Goal: Task Accomplishment & Management: Use online tool/utility

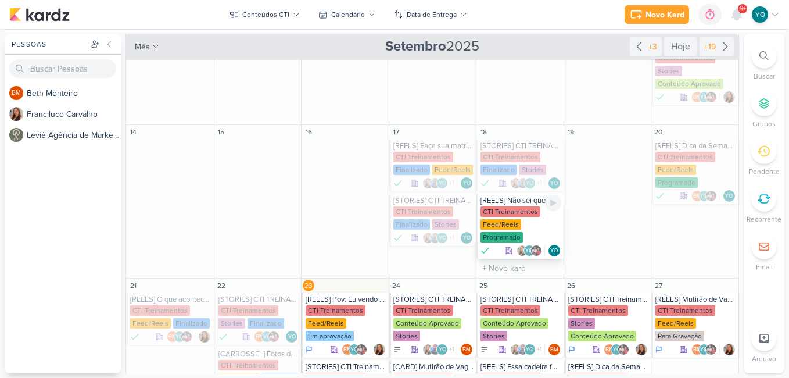
scroll to position [290, 0]
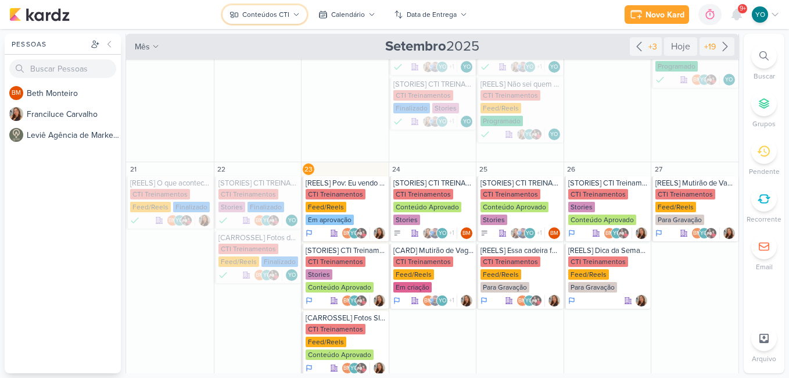
click at [285, 17] on div "Conteúdos CTI" at bounding box center [265, 14] width 47 height 10
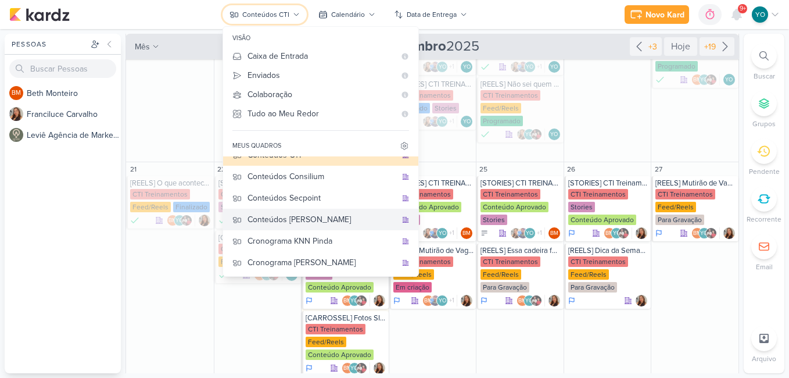
scroll to position [77, 0]
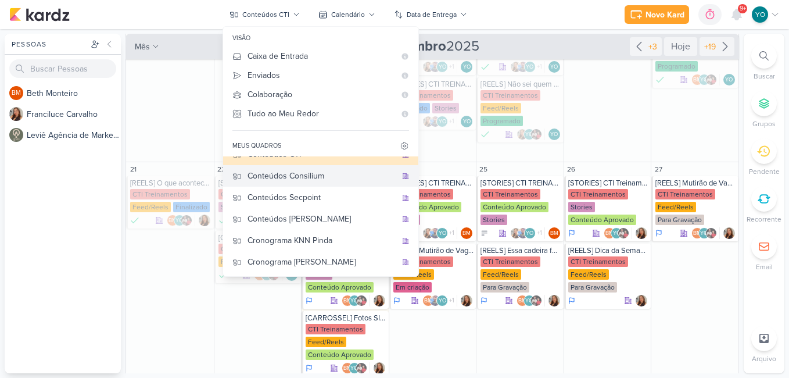
click at [335, 180] on div "Conteúdos Consilium" at bounding box center [321, 176] width 149 height 12
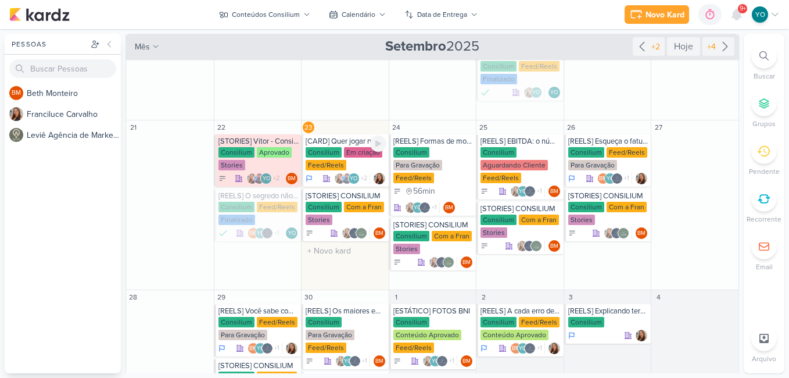
scroll to position [249, 0]
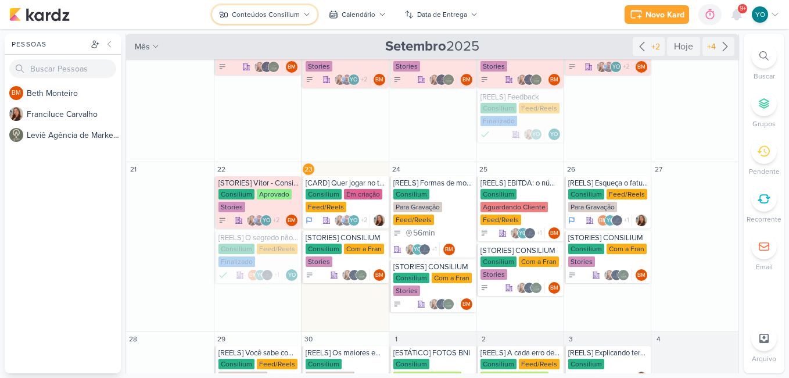
click at [271, 15] on div "Conteúdos Consilium" at bounding box center [266, 14] width 68 height 10
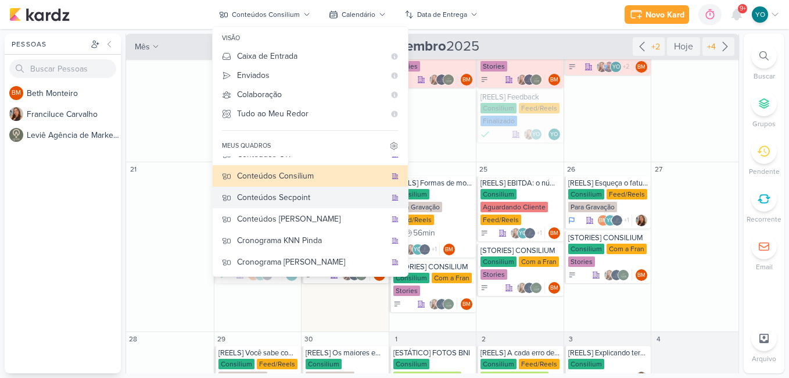
click at [323, 198] on div "Conteúdos Secpoint" at bounding box center [311, 197] width 149 height 12
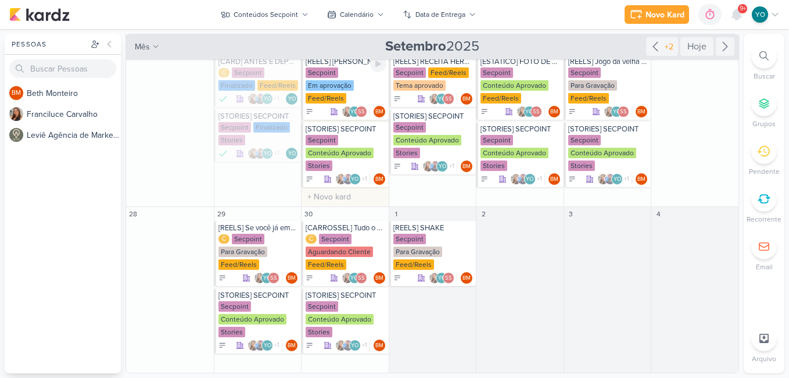
scroll to position [119, 0]
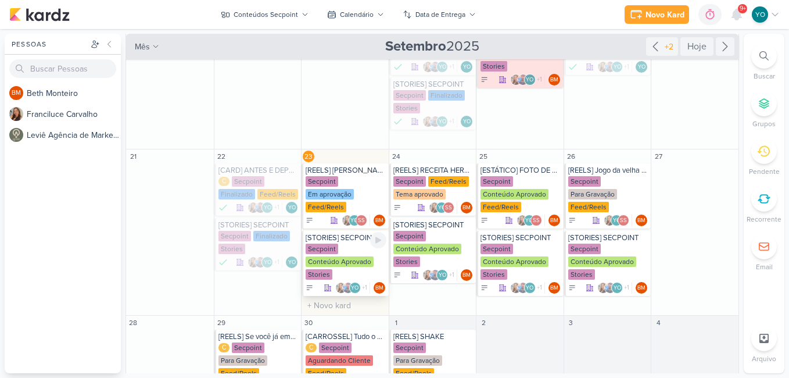
click at [348, 259] on div "Conteúdo Aprovado" at bounding box center [340, 261] width 68 height 10
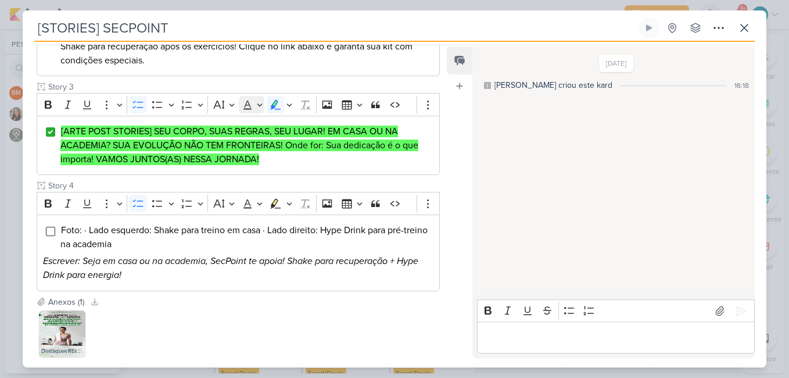
scroll to position [407, 0]
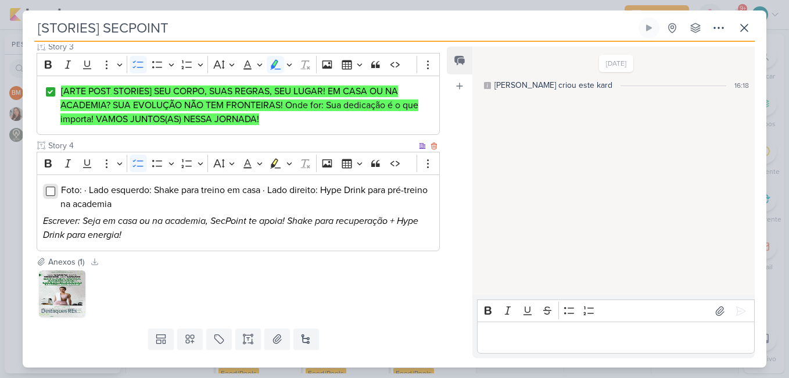
click at [46, 186] on input "Editor editing area: main" at bounding box center [50, 190] width 9 height 9
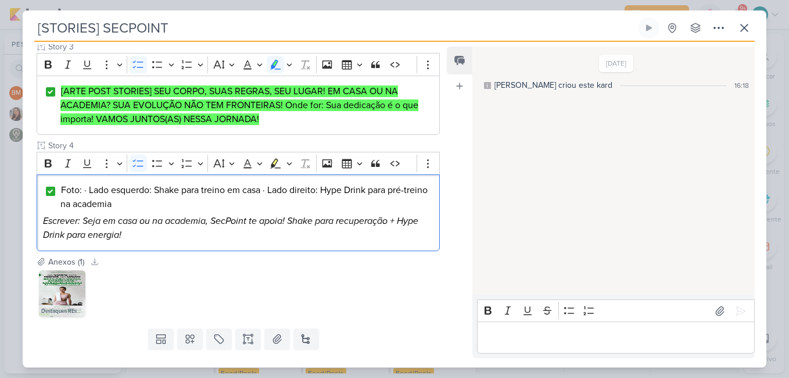
scroll to position [416, 0]
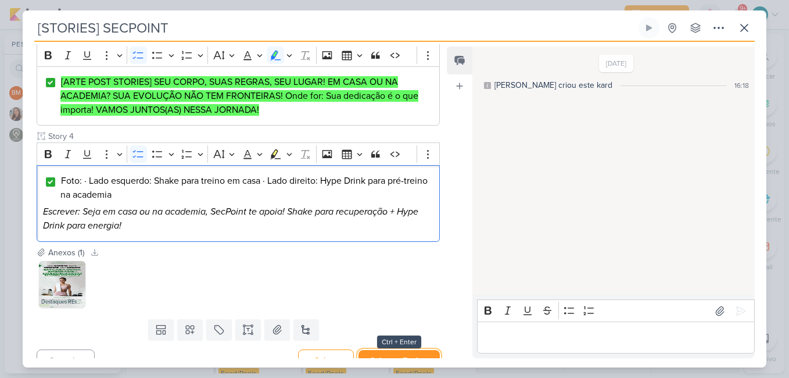
click at [394, 350] on button "Salvar e Fechar" at bounding box center [398, 360] width 81 height 21
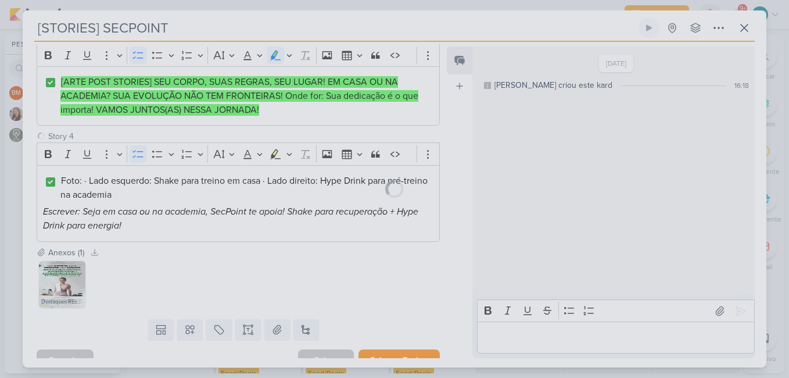
scroll to position [415, 0]
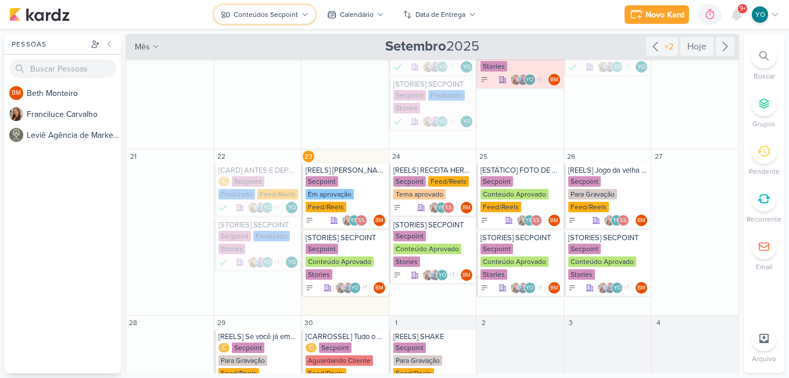
click at [283, 13] on div "Conteúdos Secpoint" at bounding box center [266, 14] width 64 height 10
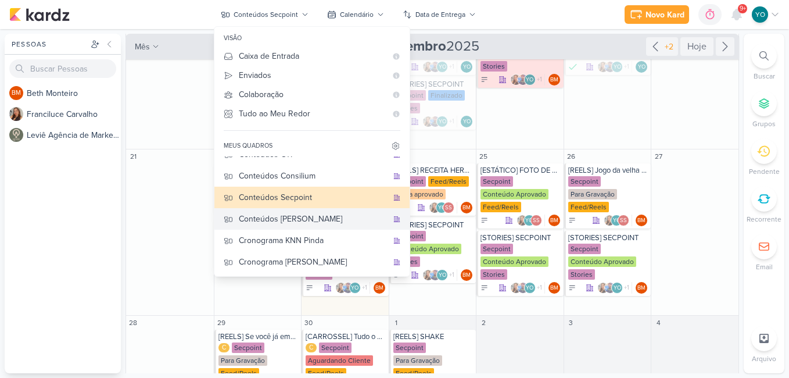
click at [322, 221] on div "Conteúdos [PERSON_NAME]" at bounding box center [313, 219] width 149 height 12
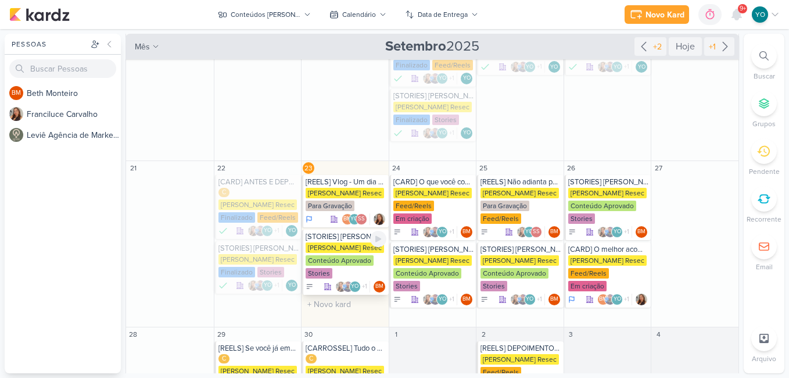
click at [353, 261] on div "Conteúdo Aprovado" at bounding box center [340, 260] width 68 height 10
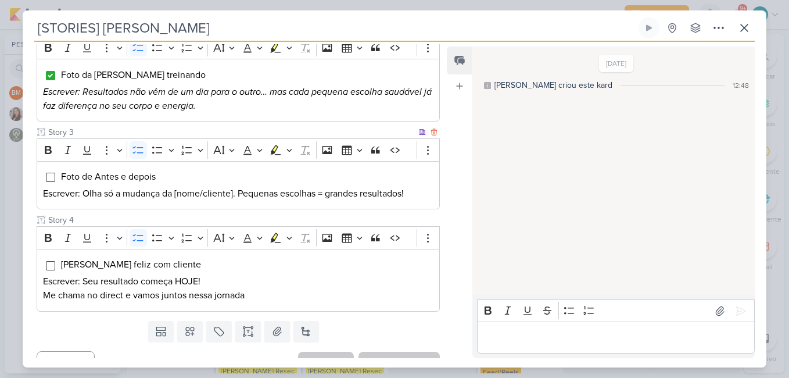
scroll to position [284, 0]
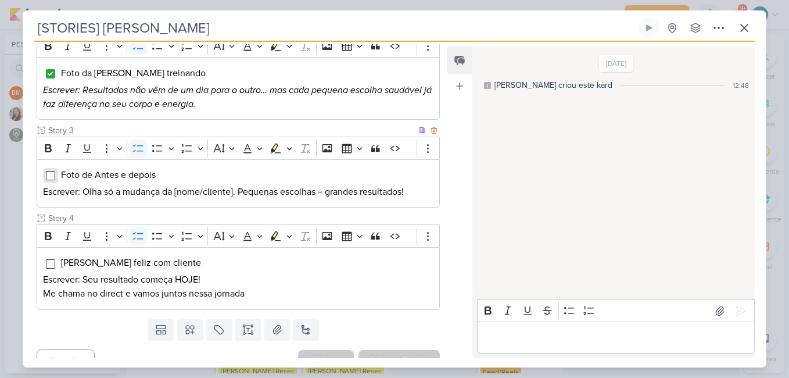
click at [49, 171] on input "Editor editing area: main" at bounding box center [50, 175] width 9 height 9
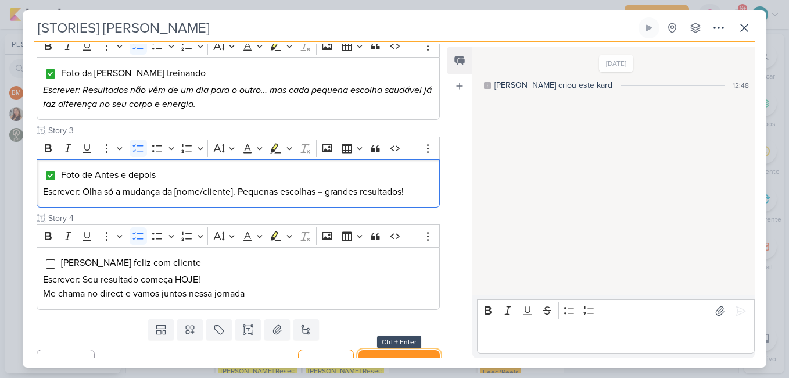
click at [408, 350] on button "Salvar e Fechar" at bounding box center [398, 360] width 81 height 21
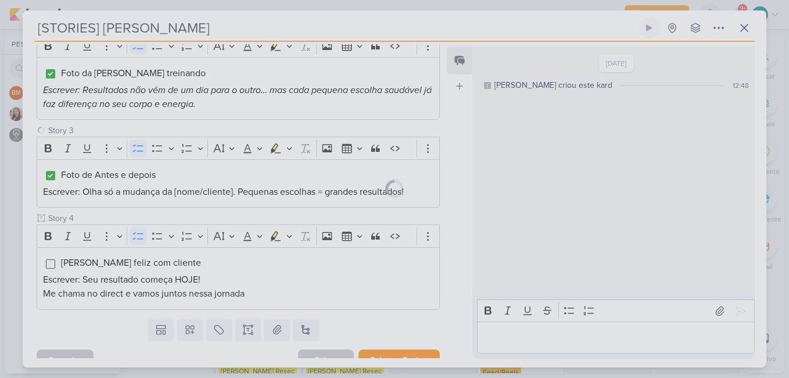
scroll to position [283, 0]
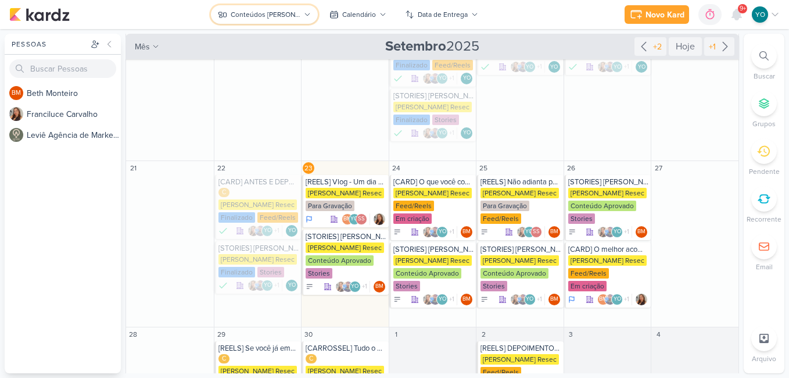
click at [270, 10] on div "Conteúdos [PERSON_NAME]" at bounding box center [266, 14] width 70 height 10
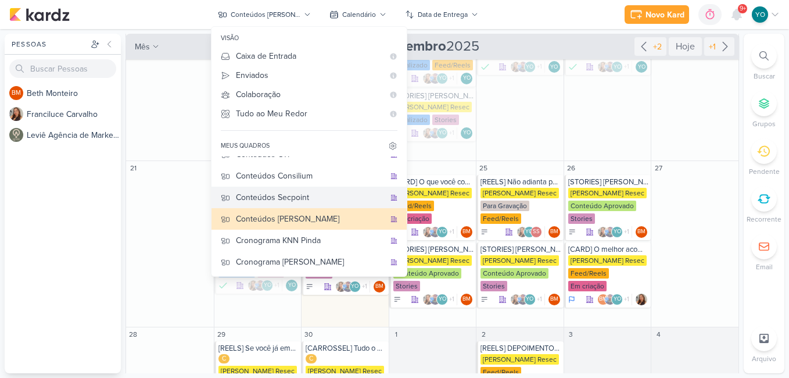
click at [306, 200] on div "Conteúdos Secpoint" at bounding box center [310, 197] width 149 height 12
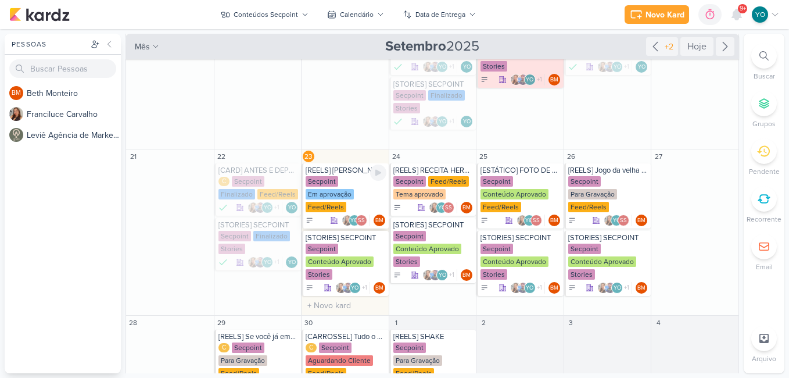
click at [346, 193] on div "Em aprovação" at bounding box center [330, 194] width 48 height 10
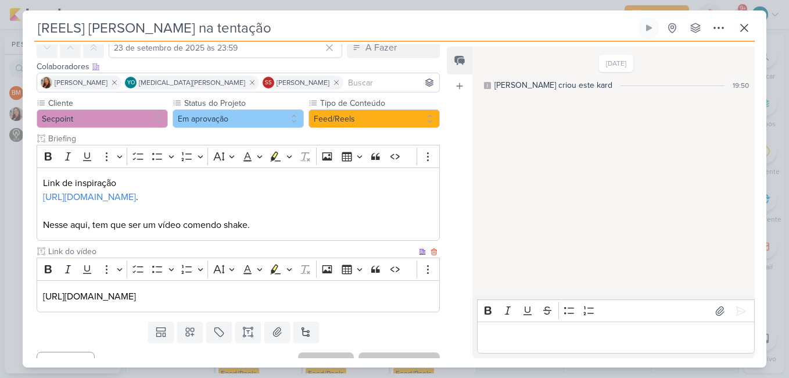
scroll to position [74, 0]
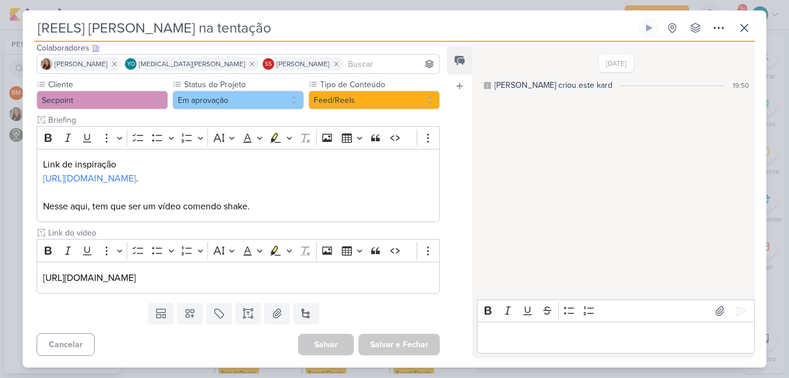
drag, startPoint x: 466, startPoint y: 0, endPoint x: 419, endPoint y: 189, distance: 194.7
click at [419, 189] on p "Editor editing area: main" at bounding box center [238, 192] width 390 height 14
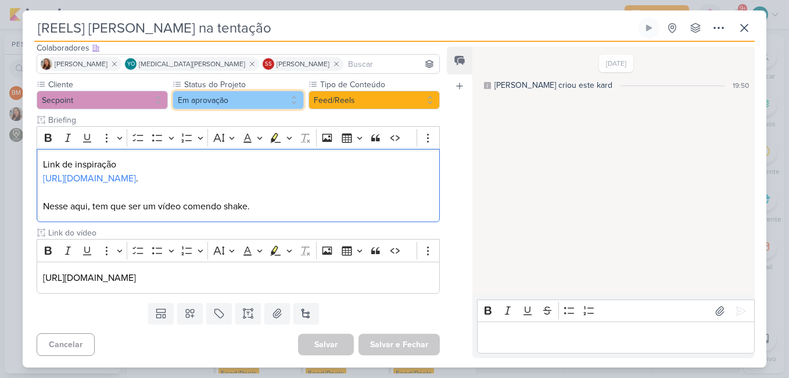
click at [236, 102] on button "Em aprovação" at bounding box center [238, 100] width 131 height 19
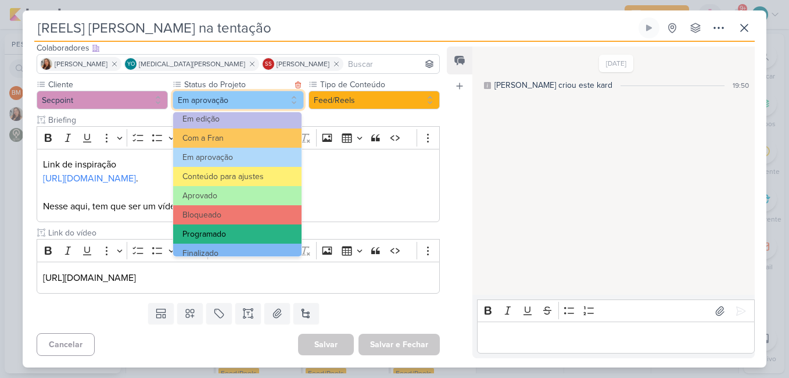
scroll to position [131, 0]
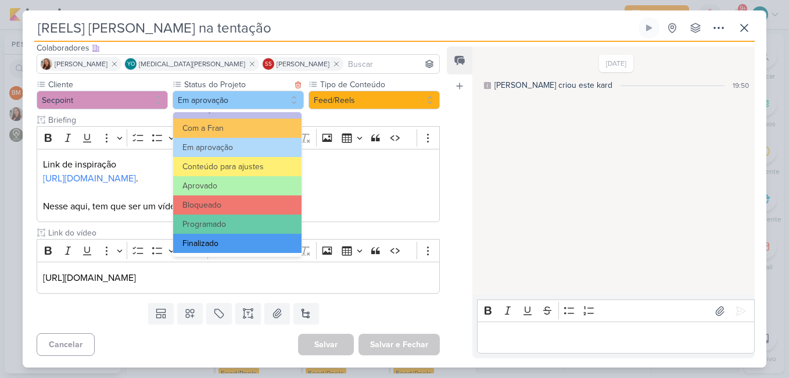
click at [245, 247] on button "Finalizado" at bounding box center [237, 243] width 128 height 19
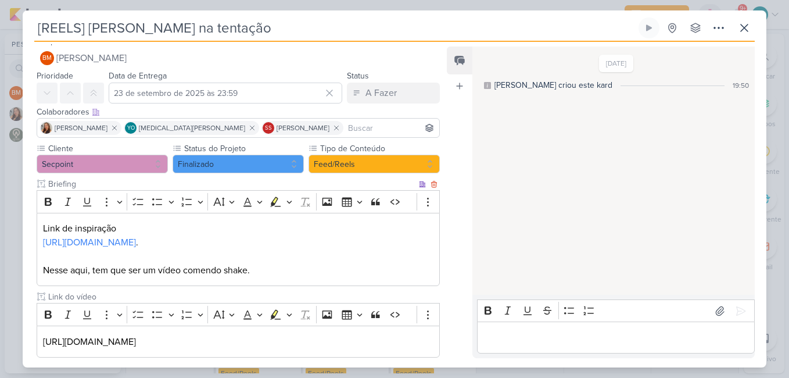
scroll to position [0, 0]
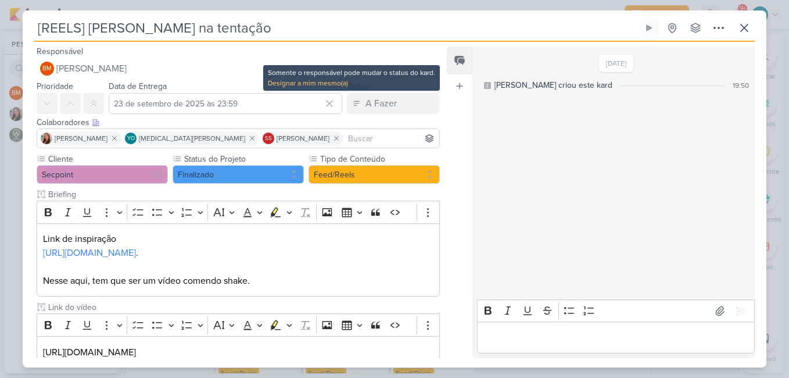
click at [336, 76] on div "Somente o responsável pode mudar o status do kard." at bounding box center [351, 72] width 167 height 10
click at [337, 83] on div "Designar a mim mesmo(a)" at bounding box center [351, 83] width 167 height 10
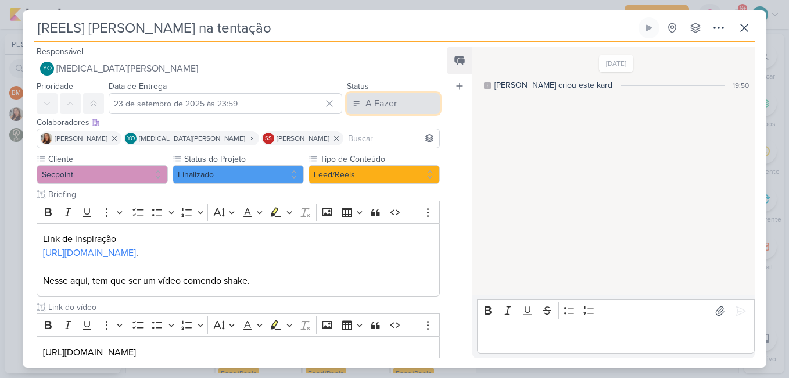
click at [379, 106] on div "A Fazer" at bounding box center [380, 103] width 31 height 14
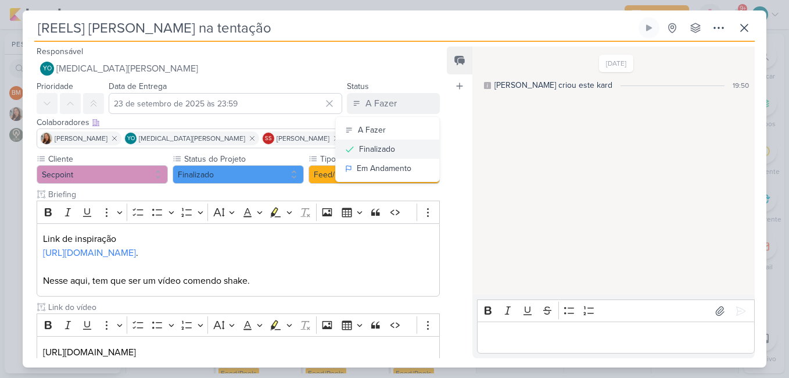
click at [381, 151] on div "Finalizado" at bounding box center [377, 149] width 36 height 12
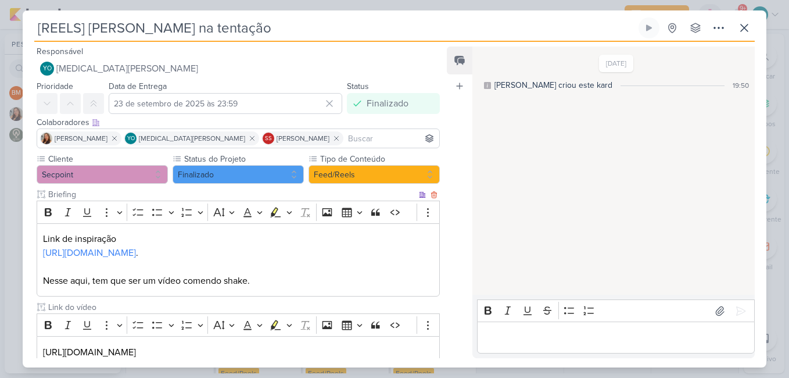
scroll to position [74, 0]
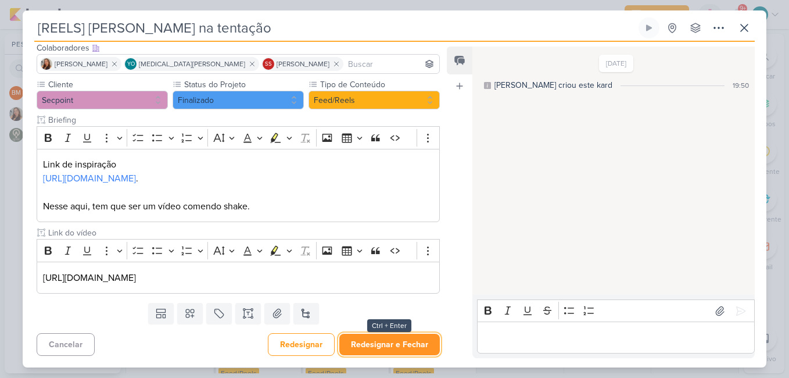
click at [402, 342] on button "Redesignar e Fechar" at bounding box center [389, 343] width 100 height 21
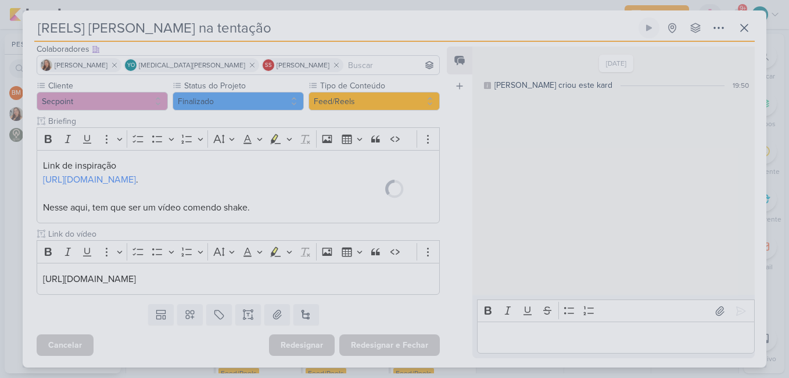
scroll to position [73, 0]
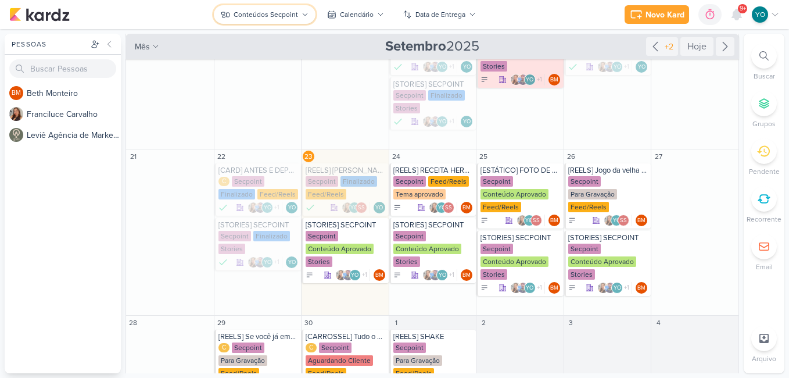
click at [265, 8] on button "Conteúdos Secpoint" at bounding box center [265, 14] width 102 height 19
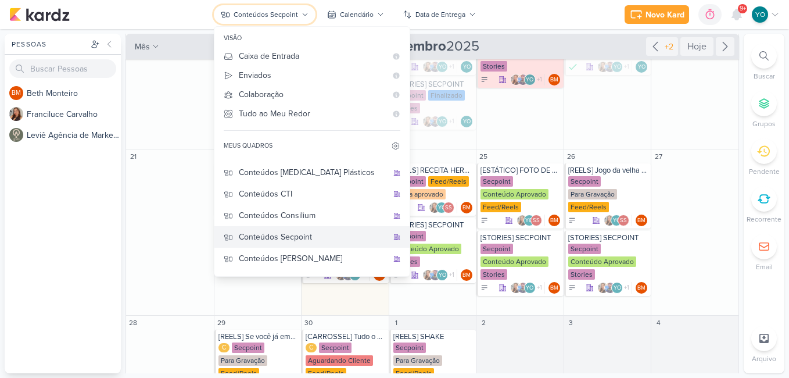
scroll to position [0, 0]
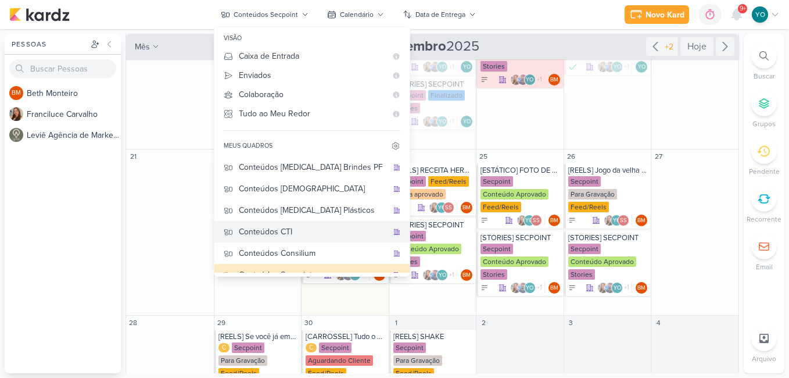
click at [318, 228] on div "Conteúdos CTI" at bounding box center [313, 231] width 149 height 12
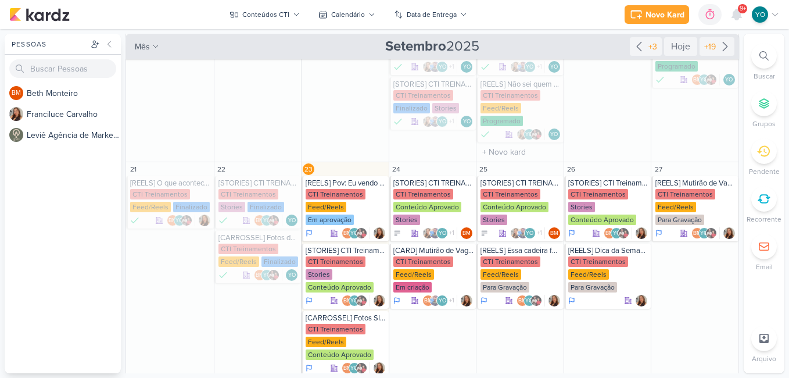
scroll to position [349, 0]
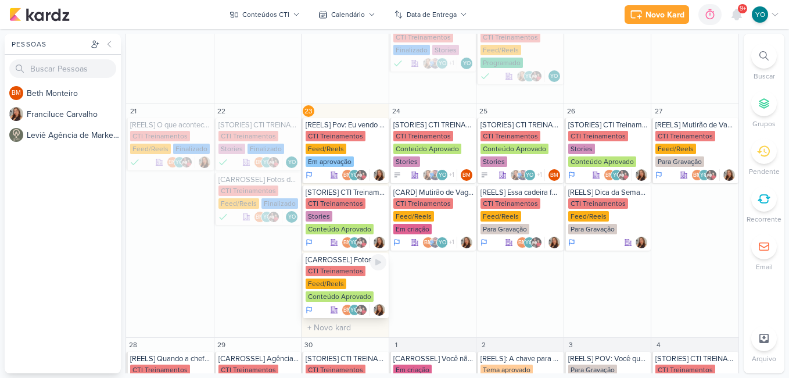
click at [357, 281] on div "CTI Treinamentos Feed/Reels Conteúdo Aprovado" at bounding box center [346, 283] width 81 height 37
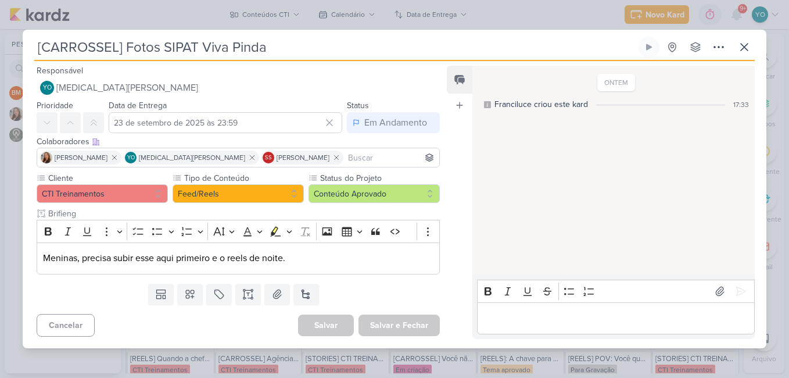
scroll to position [0, 0]
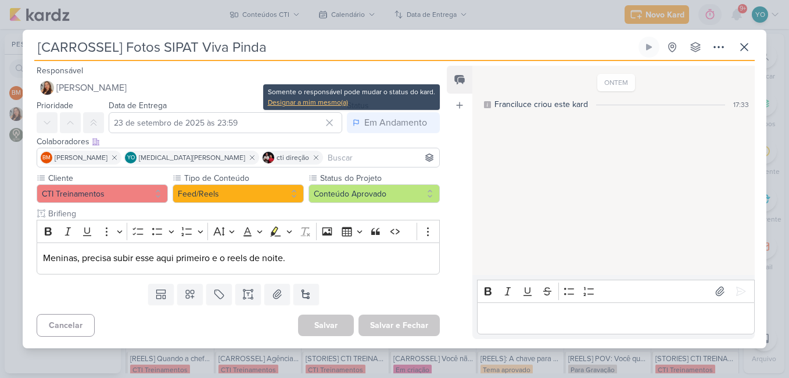
click at [333, 105] on div "Designar a mim mesmo(a)" at bounding box center [351, 102] width 167 height 10
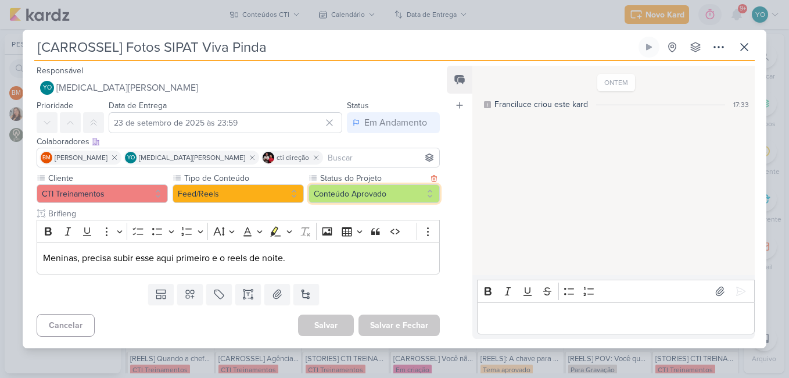
click at [326, 186] on button "Conteúdo Aprovado" at bounding box center [373, 193] width 131 height 19
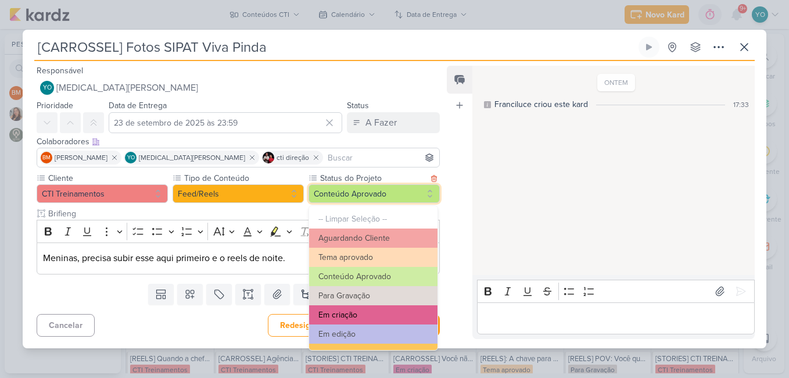
scroll to position [131, 0]
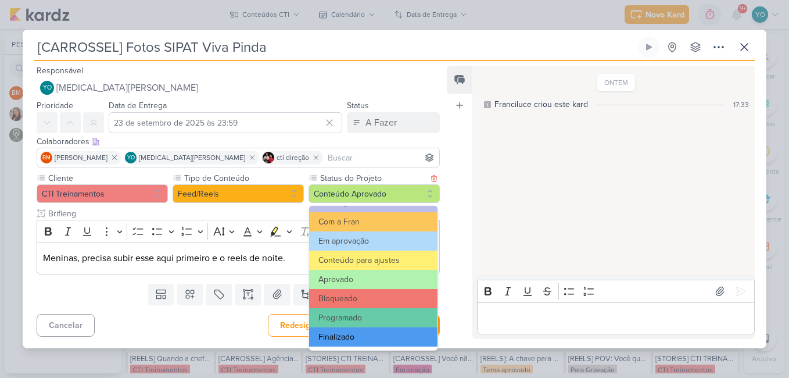
click at [386, 329] on button "Finalizado" at bounding box center [373, 336] width 128 height 19
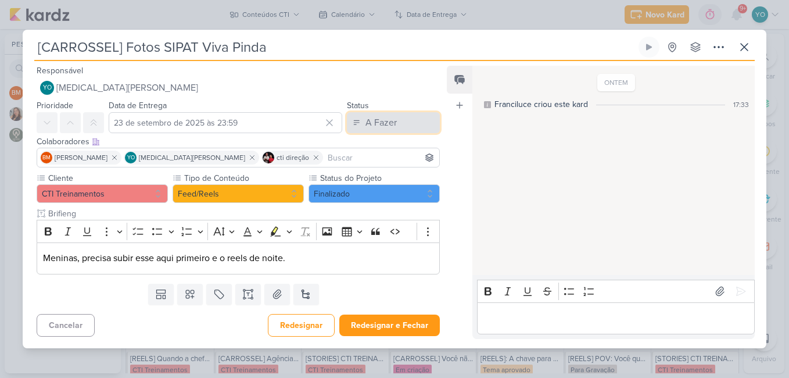
click at [392, 120] on button "A Fazer" at bounding box center [393, 122] width 93 height 21
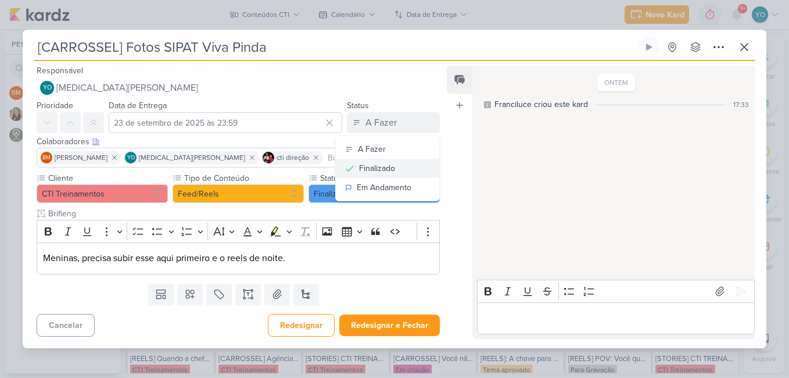
click at [389, 167] on div "Finalizado" at bounding box center [377, 168] width 36 height 12
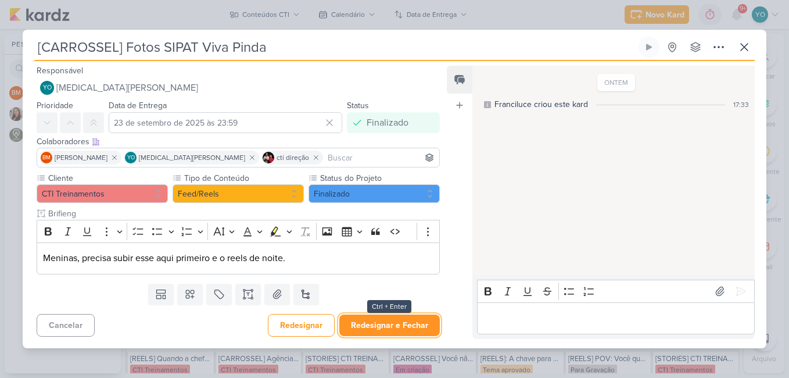
click at [408, 322] on button "Redesignar e Fechar" at bounding box center [389, 324] width 100 height 21
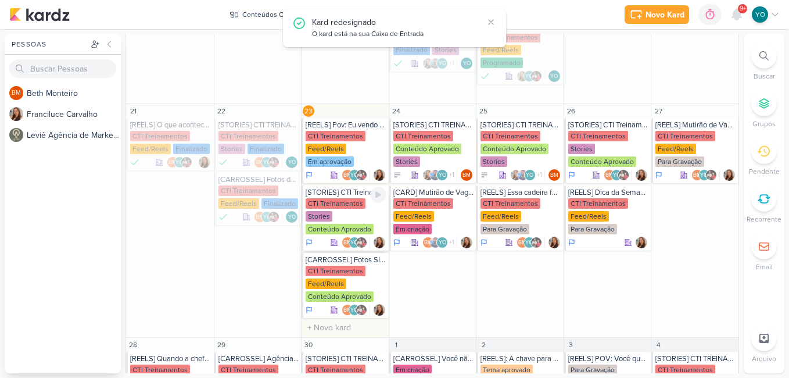
click at [349, 211] on div "CTI Treinamentos Stories Conteúdo Aprovado" at bounding box center [346, 216] width 81 height 37
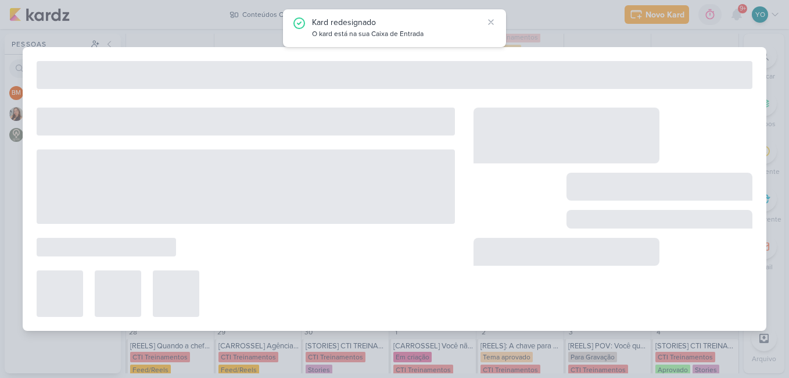
type input "[STORIES] CTI Treinamentos"
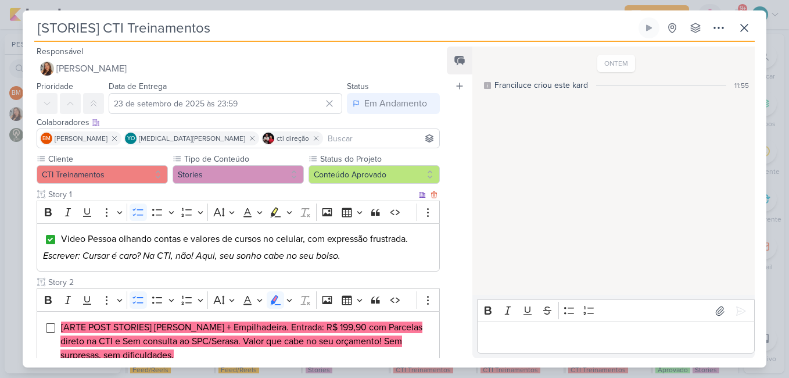
scroll to position [116, 0]
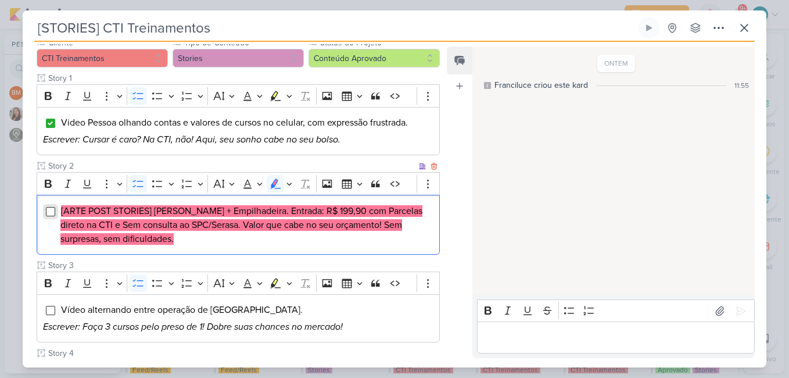
click at [51, 212] on input "Editor editing area: main" at bounding box center [50, 211] width 9 height 9
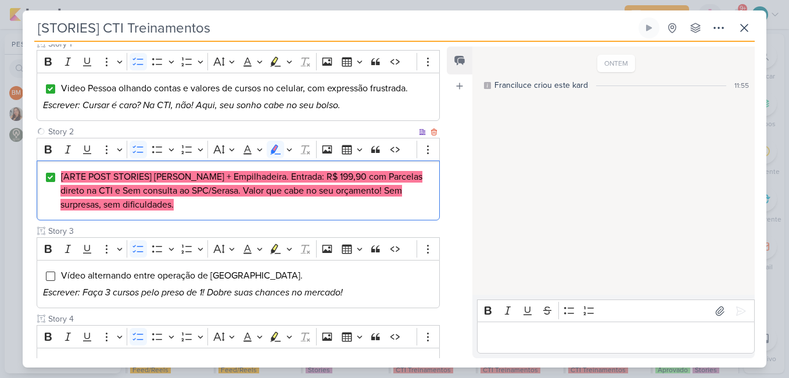
scroll to position [232, 0]
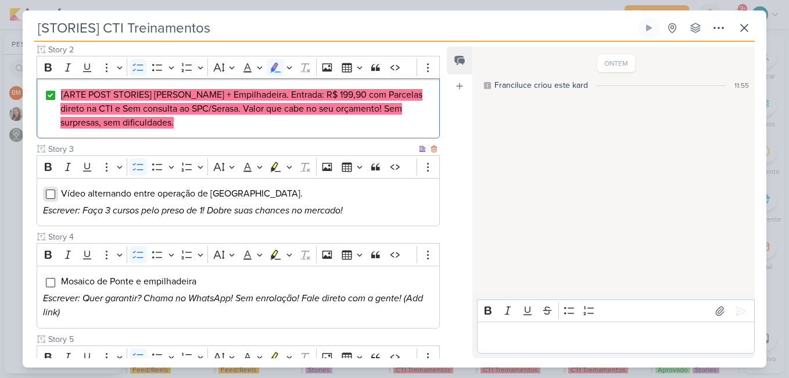
click at [46, 199] on input "Editor editing area: main" at bounding box center [50, 193] width 9 height 9
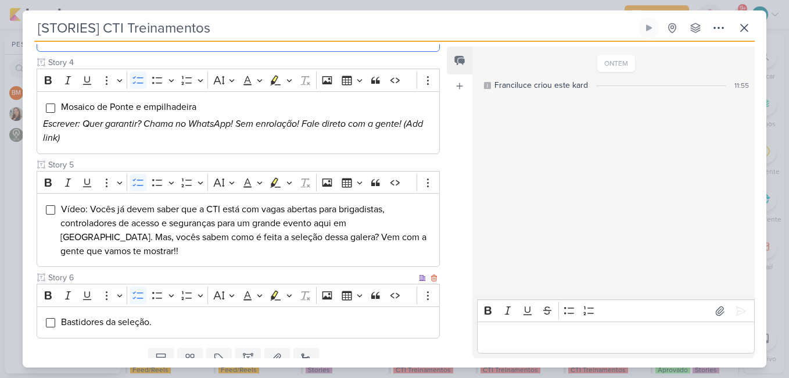
scroll to position [437, 0]
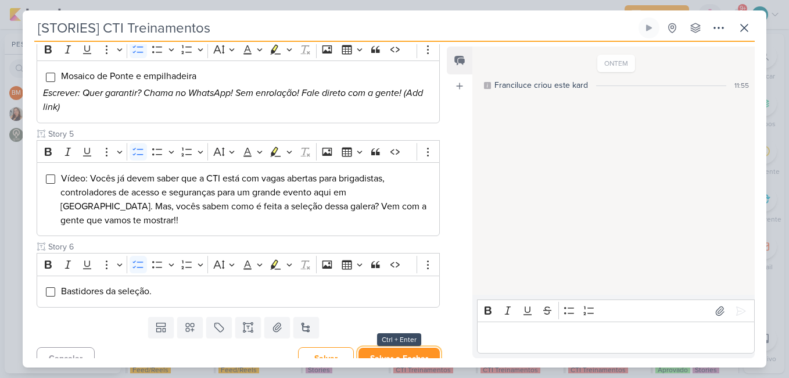
click at [399, 347] on button "Salvar e Fechar" at bounding box center [398, 357] width 81 height 21
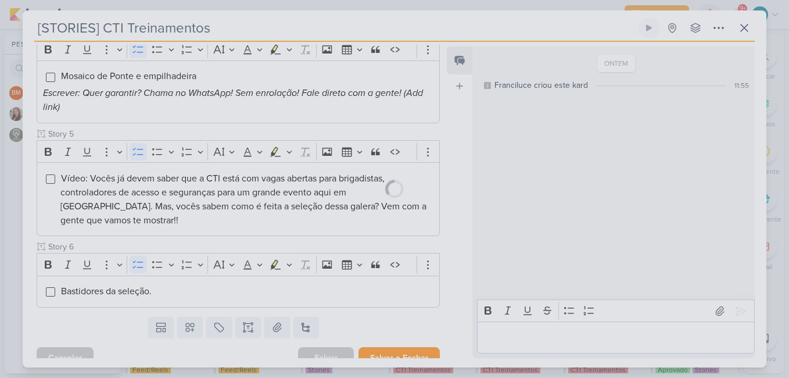
scroll to position [436, 0]
